Goal: Find specific page/section: Find specific page/section

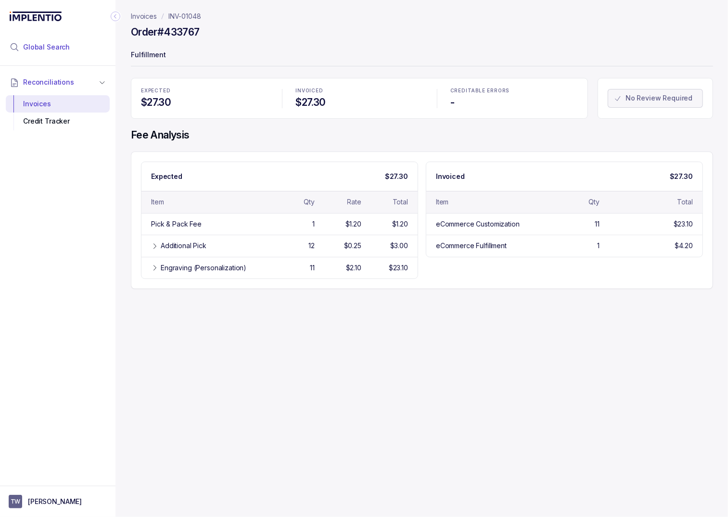
click at [81, 41] on li "Global Search" at bounding box center [58, 47] width 104 height 21
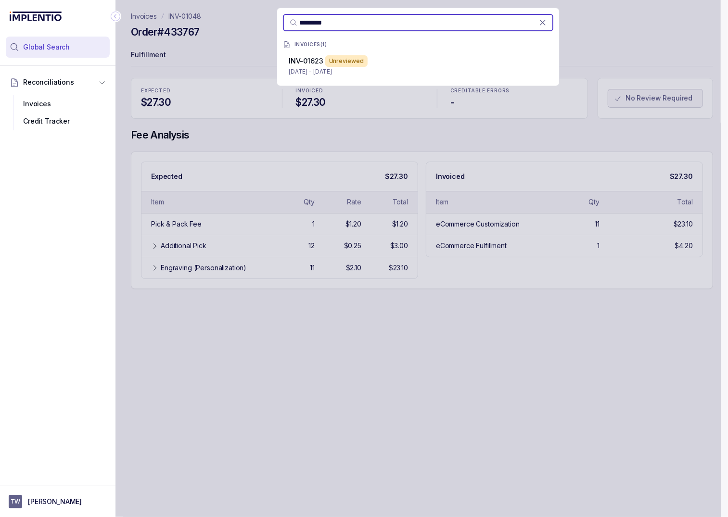
type input "*********"
click at [319, 58] on span "INV-01623" at bounding box center [306, 61] width 35 height 8
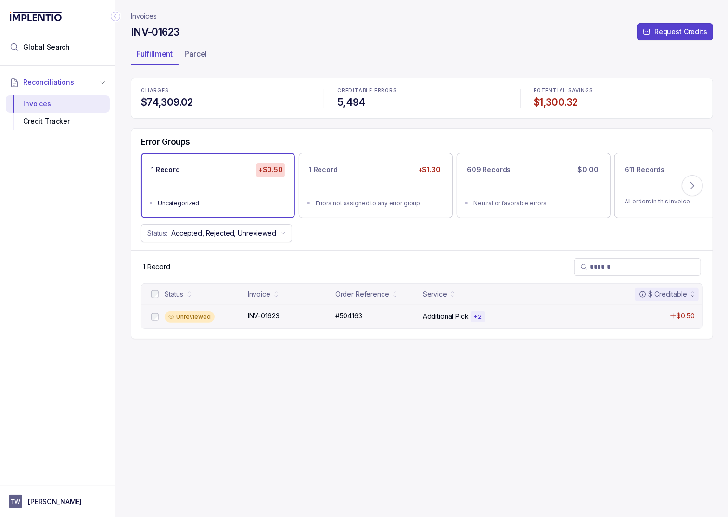
click at [370, 321] on div "Unreviewed INV-01623 INV-01623 #504163 #504163 Additional Pick + 2 $0.50" at bounding box center [421, 317] width 561 height 24
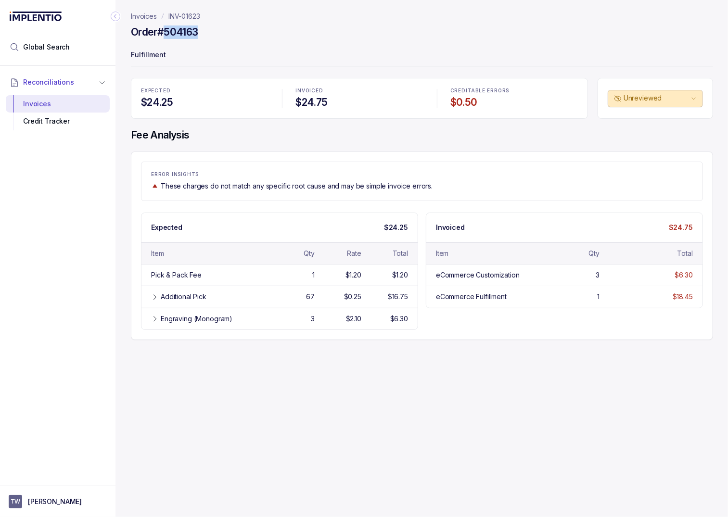
drag, startPoint x: 210, startPoint y: 31, endPoint x: 166, endPoint y: 33, distance: 43.8
click at [166, 33] on div "Order #504163" at bounding box center [422, 33] width 582 height 17
copy h4 "504163"
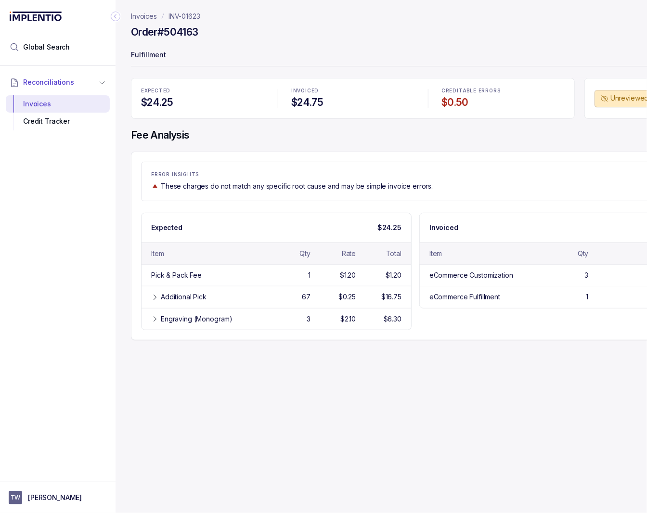
click at [115, 22] on div "Collapse Icon" at bounding box center [116, 17] width 12 height 12
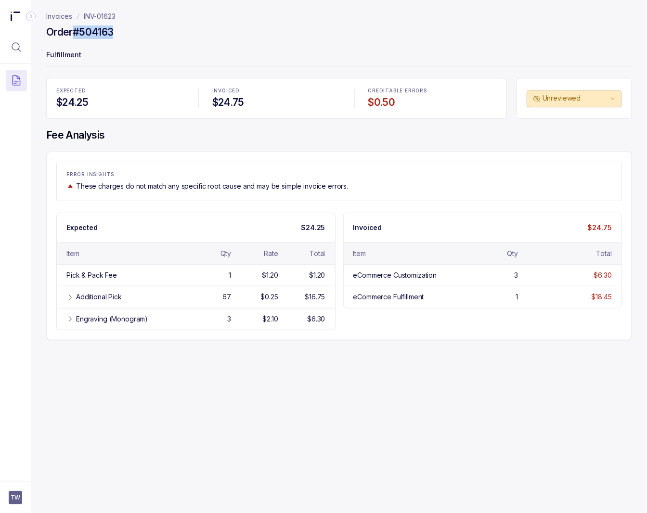
drag, startPoint x: 127, startPoint y: 37, endPoint x: 73, endPoint y: 36, distance: 54.4
click at [73, 36] on div "Order #504163" at bounding box center [339, 33] width 586 height 17
click at [73, 36] on h4 "Order #504163" at bounding box center [79, 31] width 67 height 13
drag, startPoint x: 88, startPoint y: 34, endPoint x: 76, endPoint y: 36, distance: 12.2
click at [76, 36] on div "Order #504163" at bounding box center [339, 33] width 586 height 17
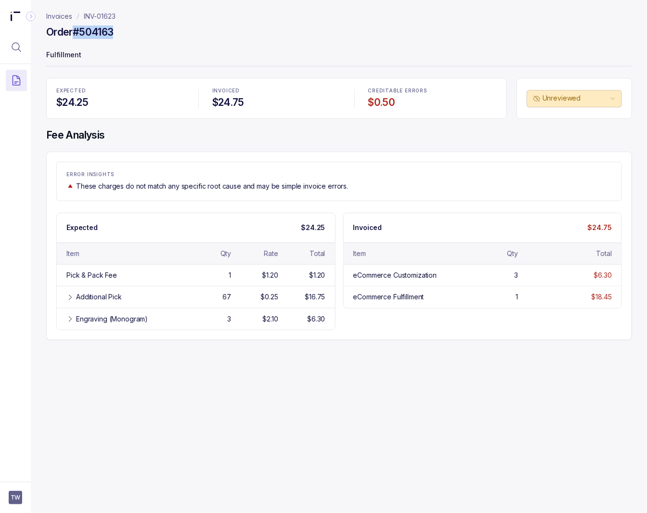
copy h4 "#504163"
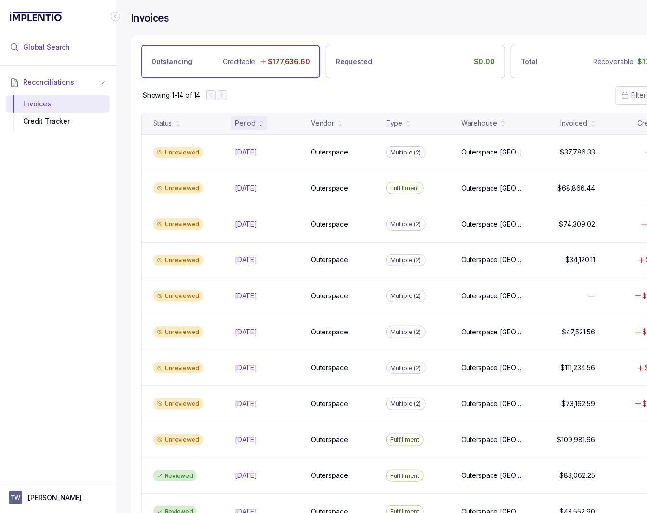
click at [65, 45] on span "Global Search" at bounding box center [46, 47] width 47 height 10
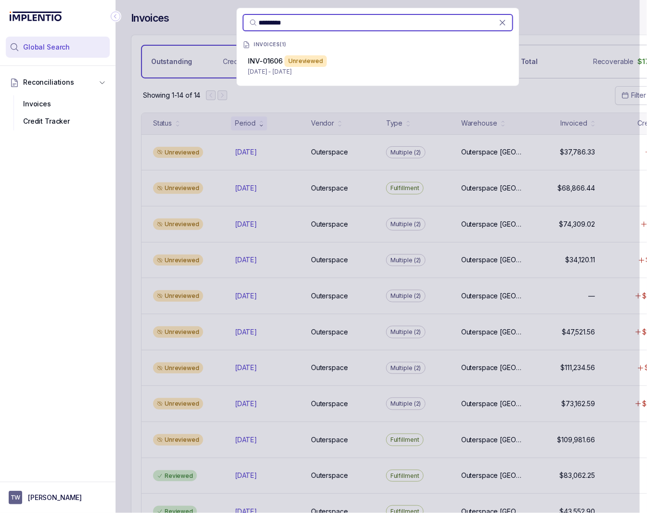
type input "*********"
click at [284, 75] on p "Aug 2 - Aug 2, 2025" at bounding box center [377, 72] width 259 height 10
